Goal: Information Seeking & Learning: Learn about a topic

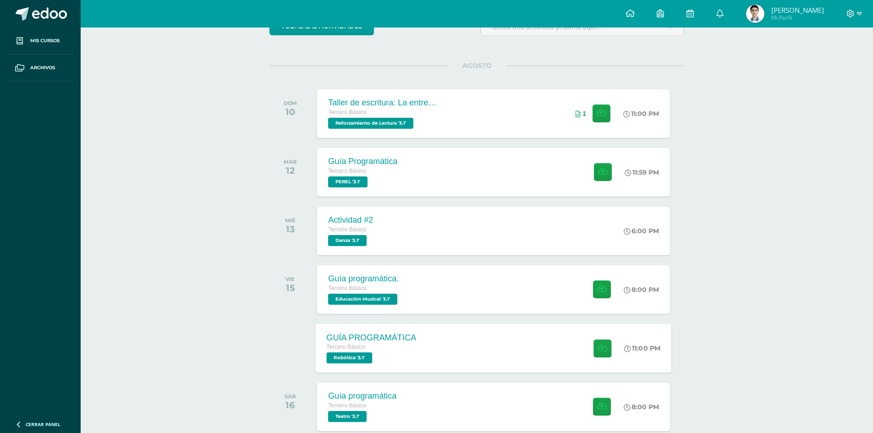
scroll to position [137, 0]
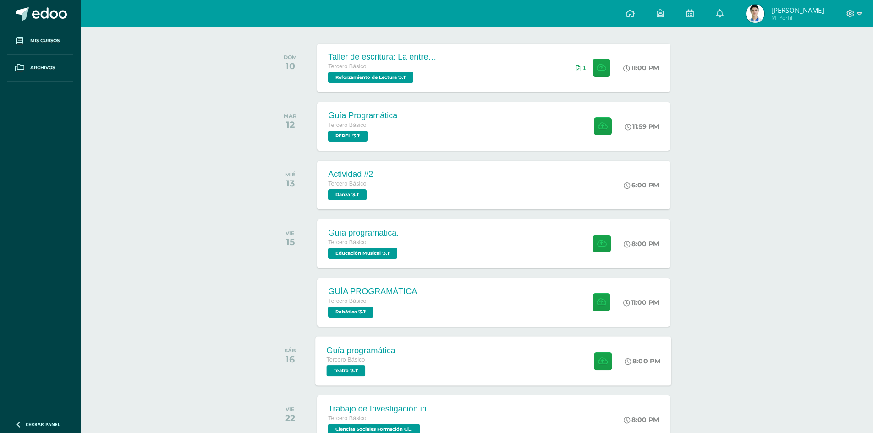
click at [345, 362] on span "Tercero Básico" at bounding box center [346, 359] width 38 height 6
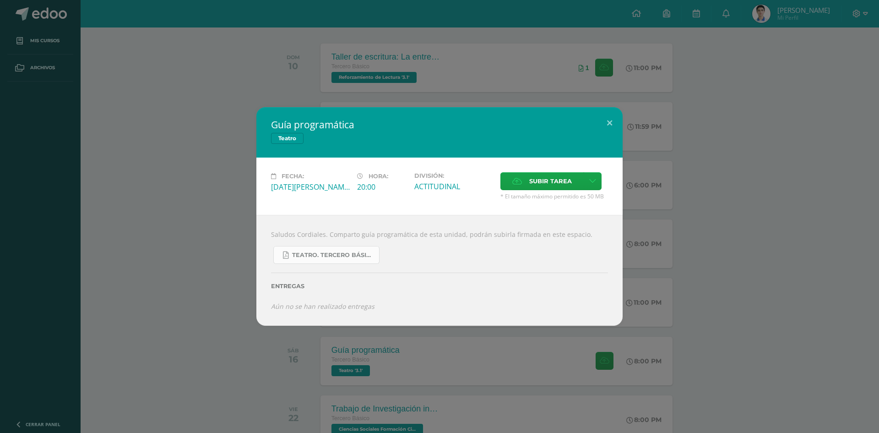
click at [362, 252] on span "Teatro. Tercero Básico..pdf" at bounding box center [333, 254] width 82 height 7
click at [612, 124] on button at bounding box center [610, 122] width 26 height 31
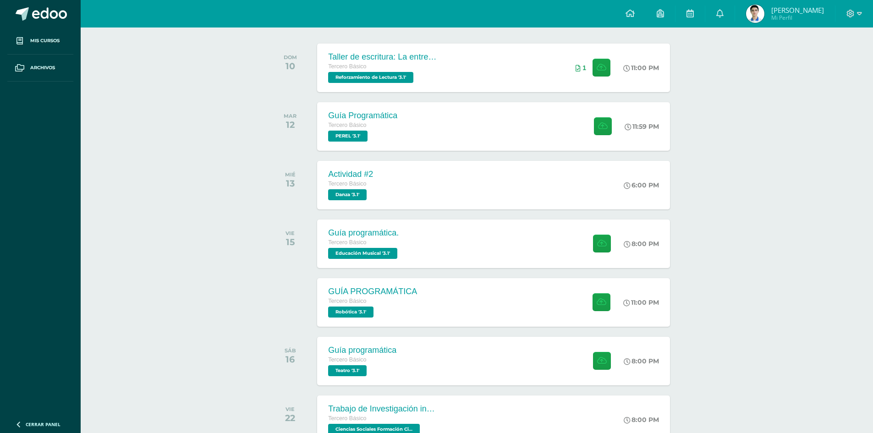
scroll to position [183, 0]
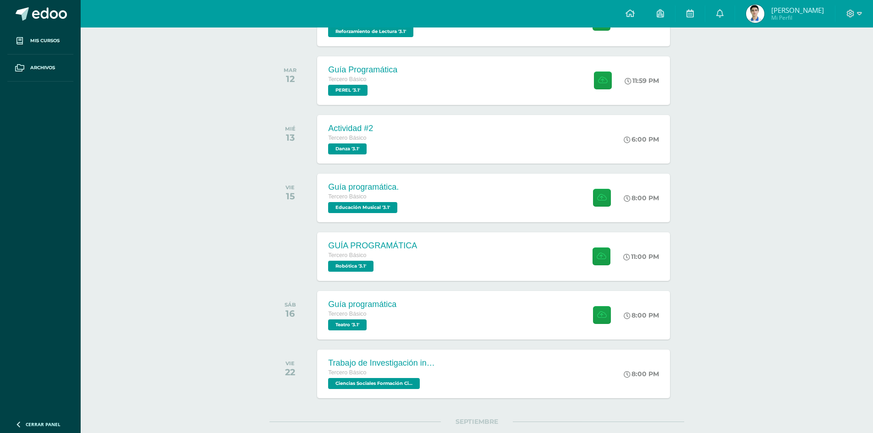
drag, startPoint x: 351, startPoint y: 328, endPoint x: 242, endPoint y: 268, distance: 124.8
click at [243, 268] on div "Actividades recientes y próximas Tablero Pendientes de entrega Entregadas todas…" at bounding box center [477, 283] width 792 height 878
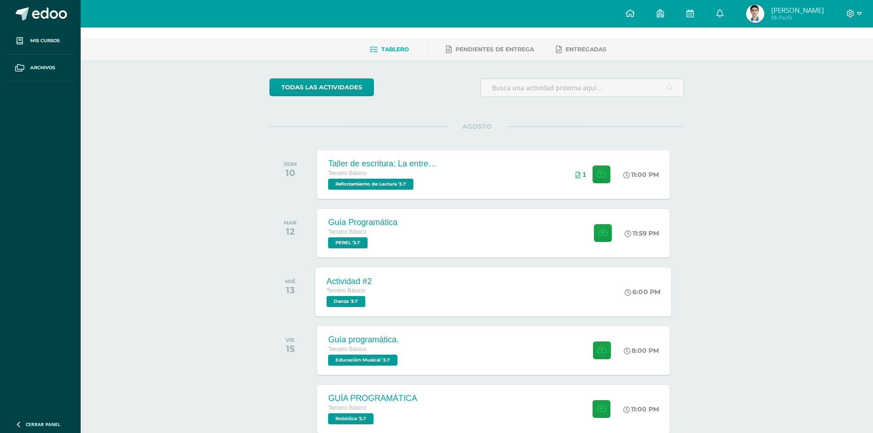
scroll to position [0, 0]
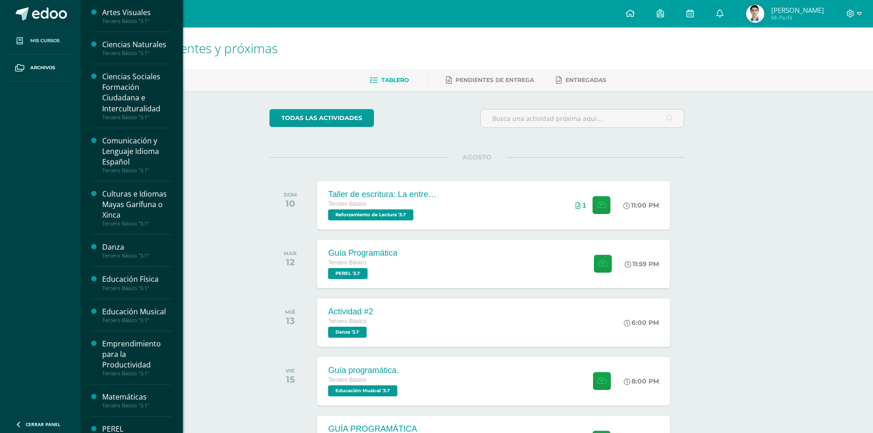
click at [31, 45] on link "Mis cursos" at bounding box center [40, 40] width 66 height 27
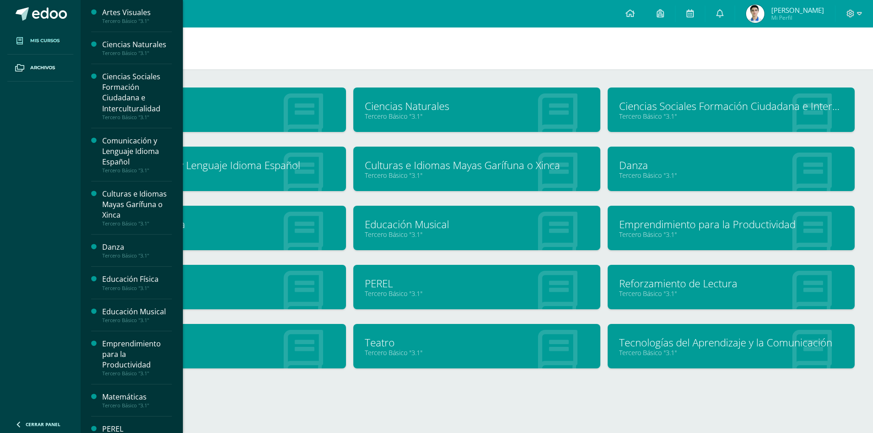
click at [398, 212] on div "Educación Musical Tercero Básico "3.1"" at bounding box center [476, 228] width 247 height 44
click at [393, 222] on link "Educación Musical" at bounding box center [477, 224] width 224 height 14
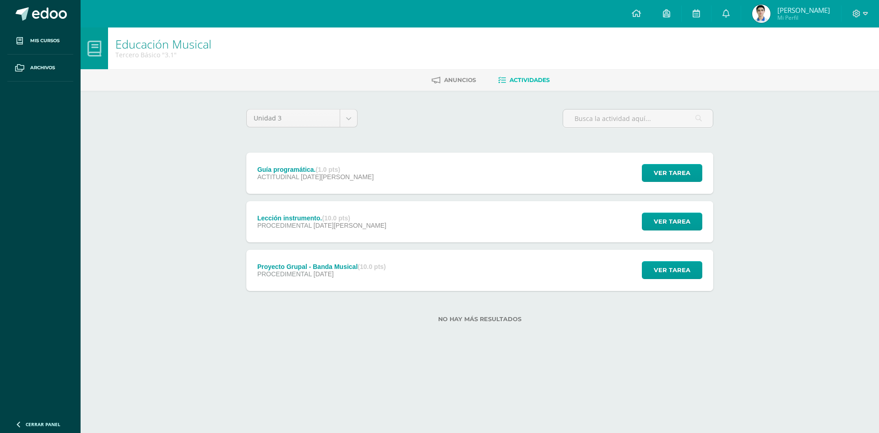
click at [371, 161] on div "Guía programática. (1.0 pts) ACTITUDINAL 15 de Agosto Ver tarea Guía programáti…" at bounding box center [479, 173] width 467 height 41
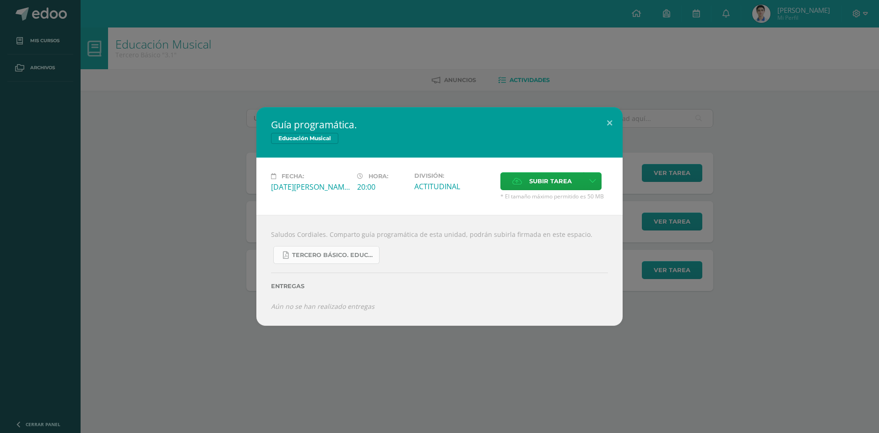
click at [316, 249] on link "Tercero básico. Educación Musical.pdf" at bounding box center [326, 255] width 106 height 18
click at [610, 115] on button at bounding box center [610, 122] width 26 height 31
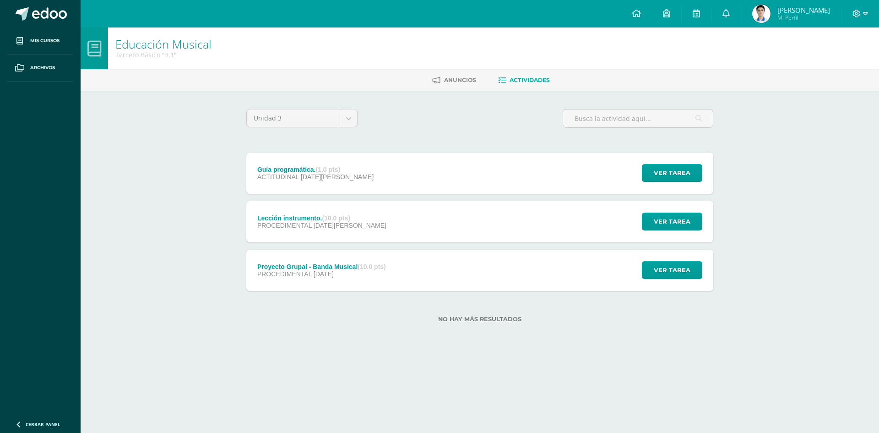
click at [480, 233] on div "Lección instrumento. (10.0 pts) PROCEDIMENTAL 08 de Agosto Ver tarea Lección in…" at bounding box center [479, 221] width 467 height 41
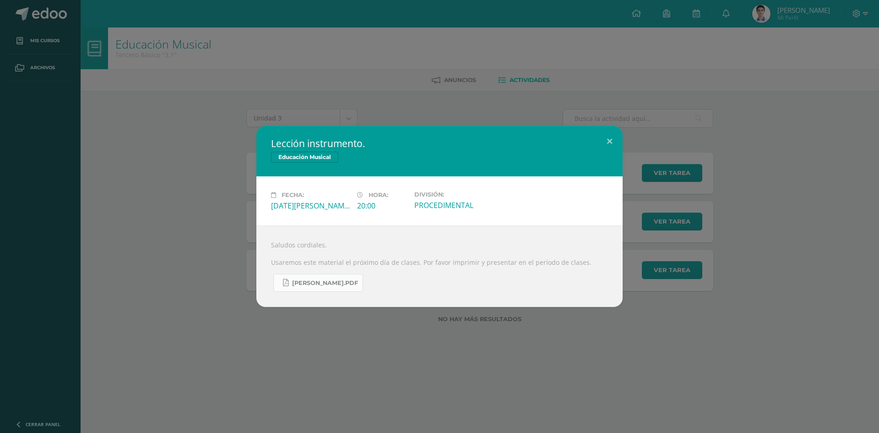
click at [328, 284] on span "Billie Jean.pdf" at bounding box center [325, 282] width 66 height 7
click at [615, 142] on button at bounding box center [610, 141] width 26 height 31
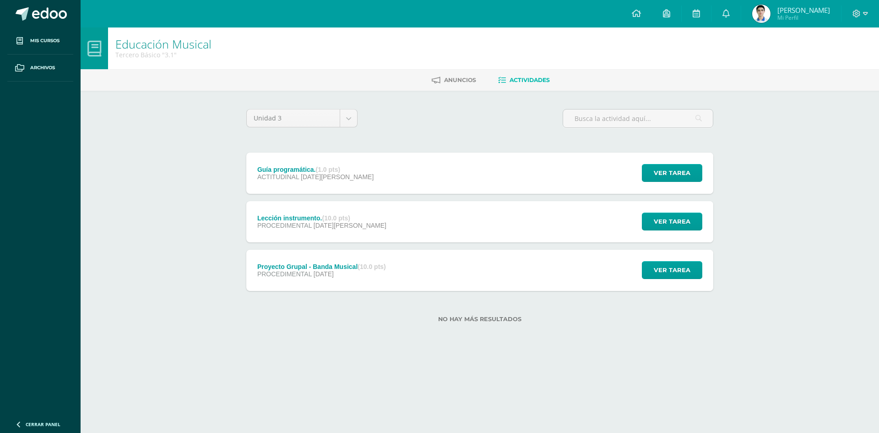
click at [380, 233] on div "Lección instrumento. (10.0 pts) PROCEDIMENTAL 08 de Agosto Ver tarea Lección in…" at bounding box center [479, 221] width 467 height 41
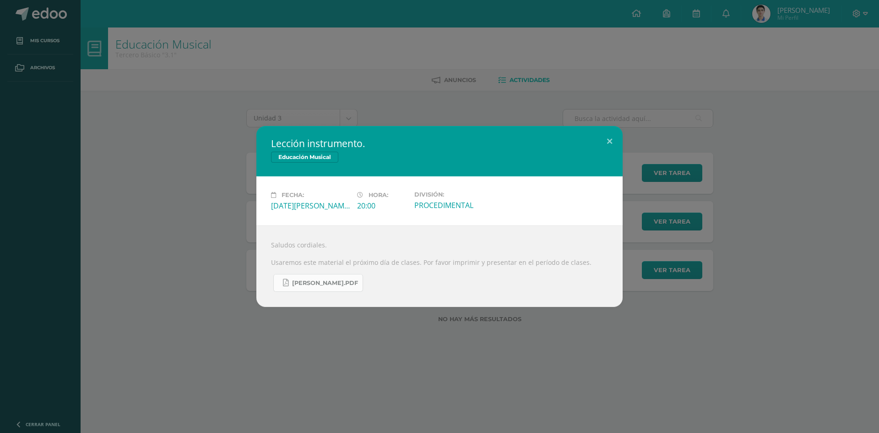
click at [316, 277] on link "Billie Jean.pdf" at bounding box center [318, 283] width 90 height 18
